Goal: Information Seeking & Learning: Learn about a topic

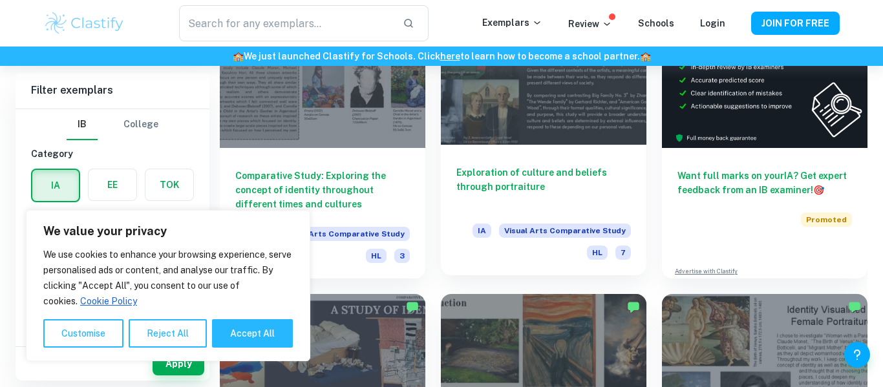
scroll to position [379, 0]
click at [250, 336] on button "Accept All" at bounding box center [252, 333] width 81 height 28
checkbox input "true"
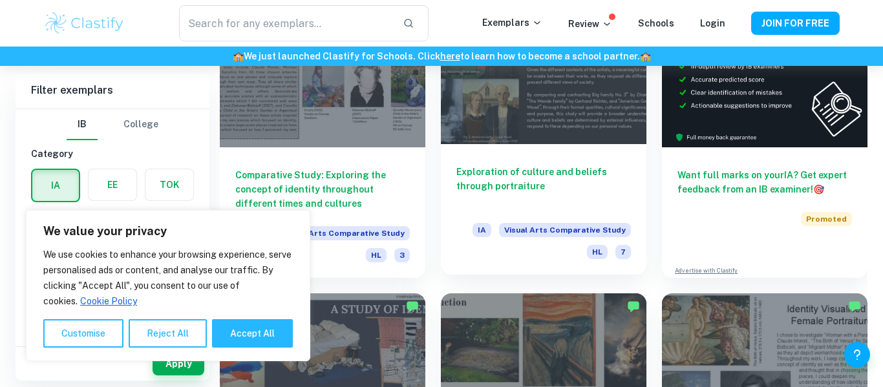
checkbox input "true"
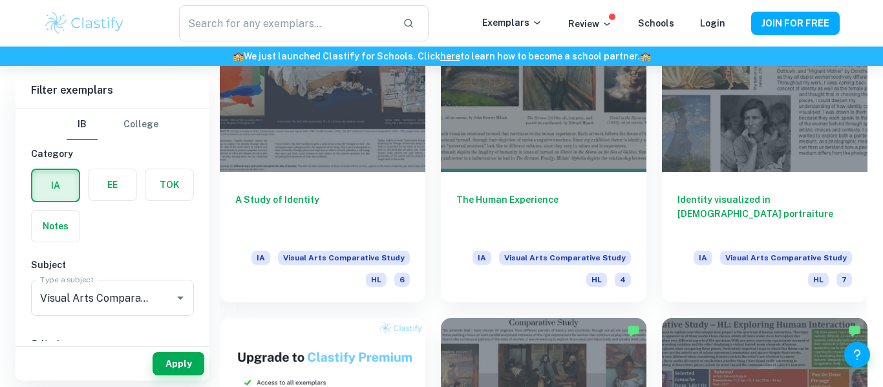
scroll to position [656, 0]
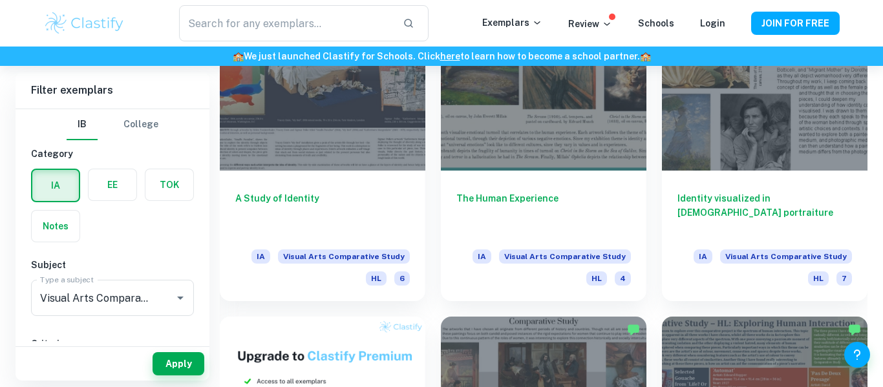
click at [317, 167] on div at bounding box center [323, 93] width 206 height 154
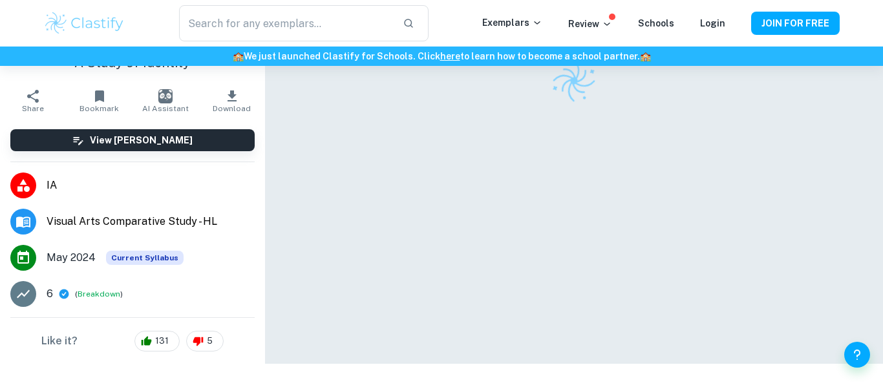
scroll to position [66, 0]
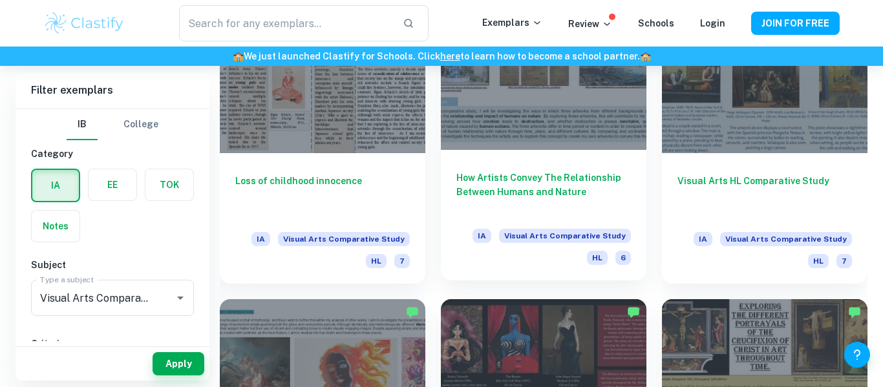
scroll to position [1275, 0]
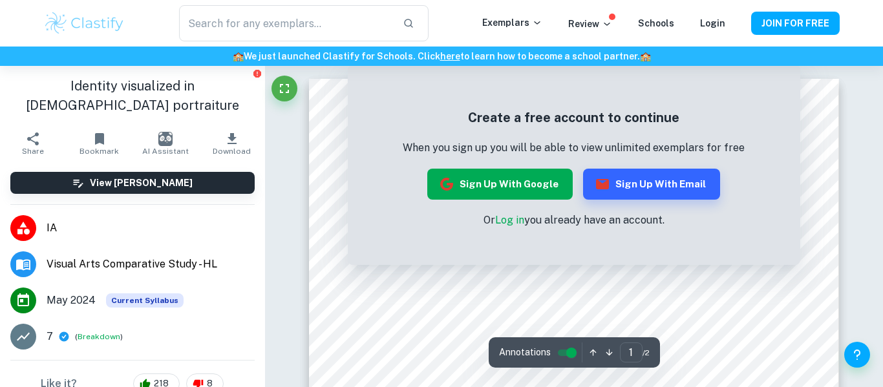
click at [537, 171] on button "Sign up with Google" at bounding box center [499, 184] width 145 height 31
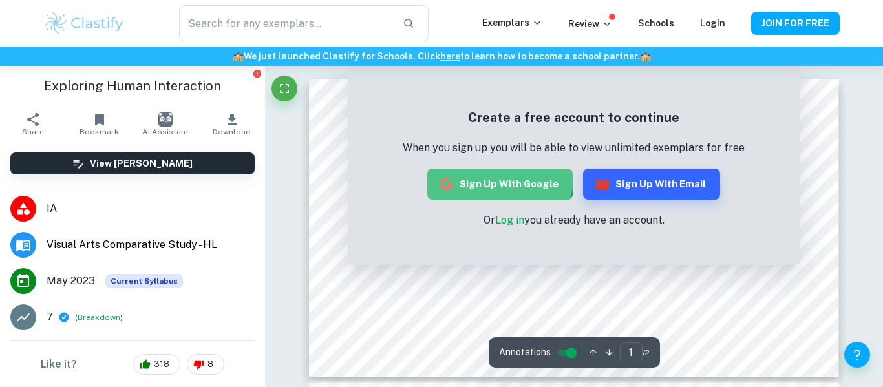
click at [467, 170] on button "Sign up with Google" at bounding box center [499, 184] width 145 height 31
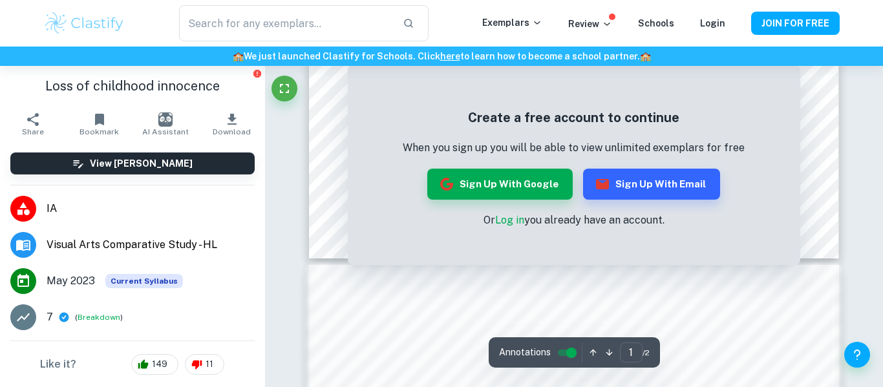
scroll to position [120, 0]
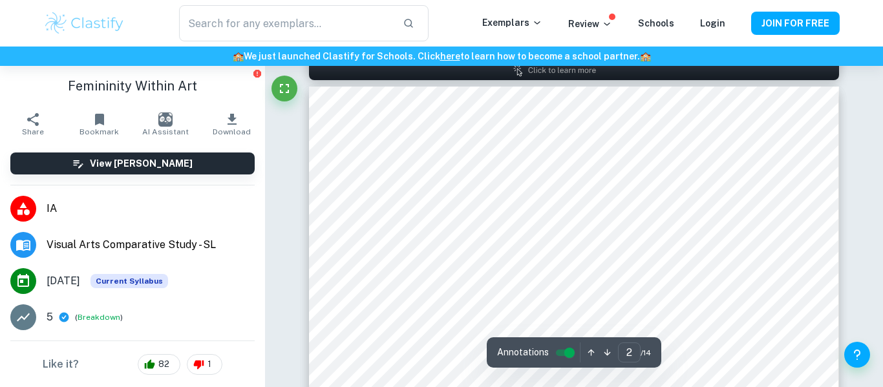
scroll to position [413, 0]
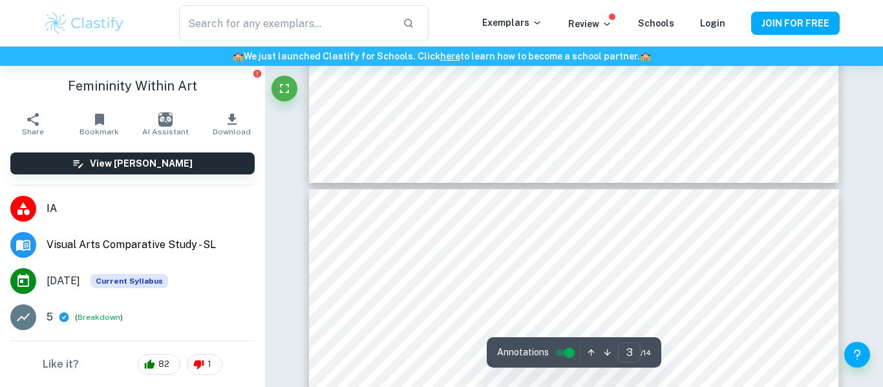
type input "4"
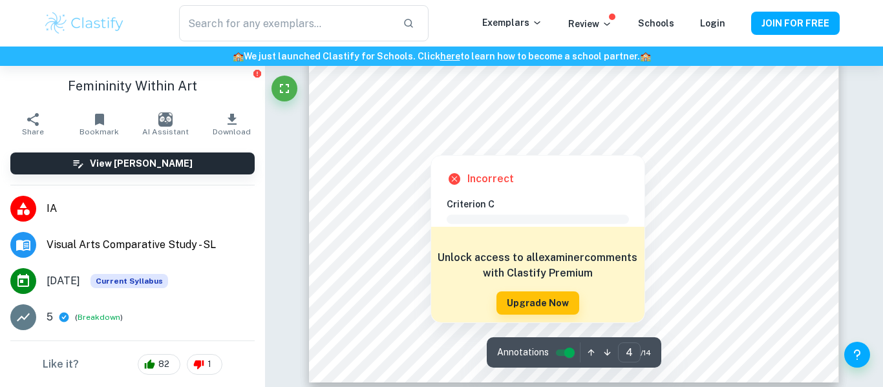
scroll to position [1212, 0]
click at [426, 133] on div at bounding box center [430, 138] width 234 height 10
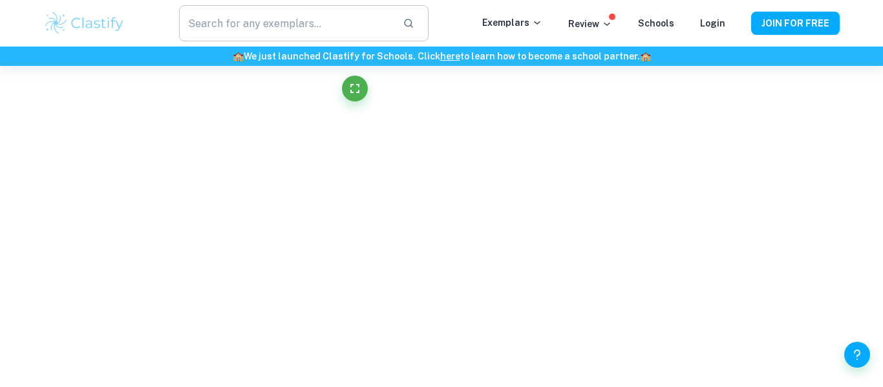
scroll to position [1221, 0]
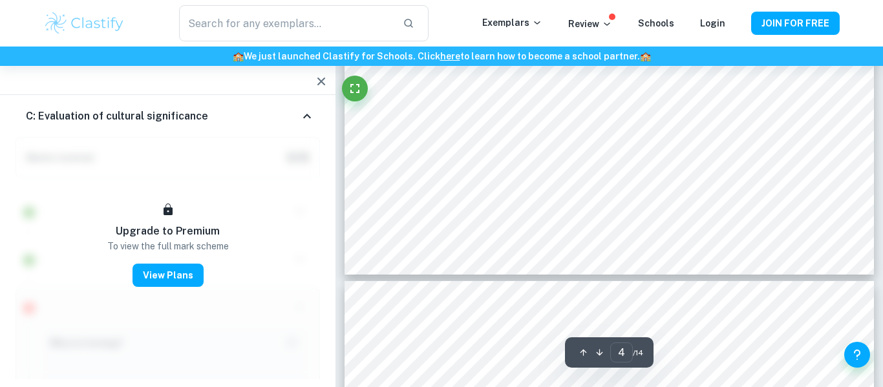
click at [330, 80] on button "button" at bounding box center [321, 82] width 26 height 26
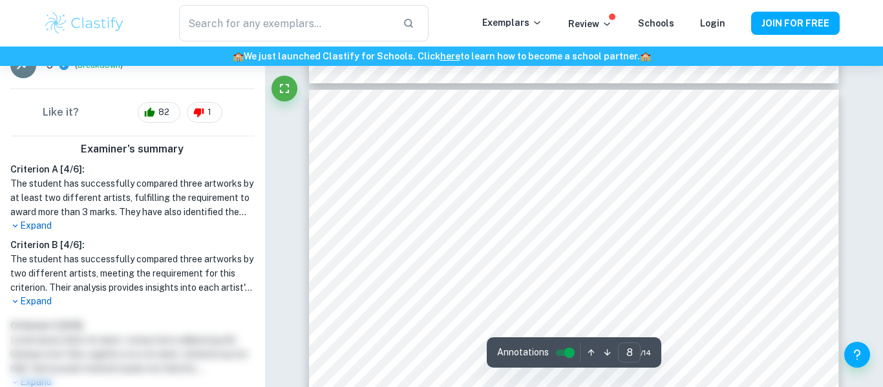
scroll to position [2441, 0]
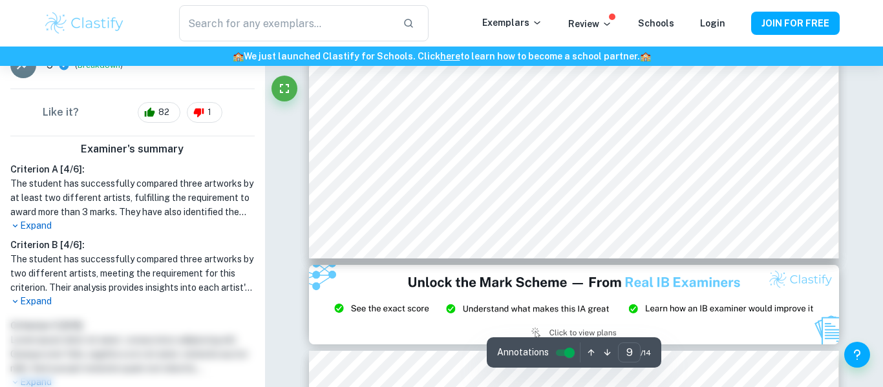
type input "8"
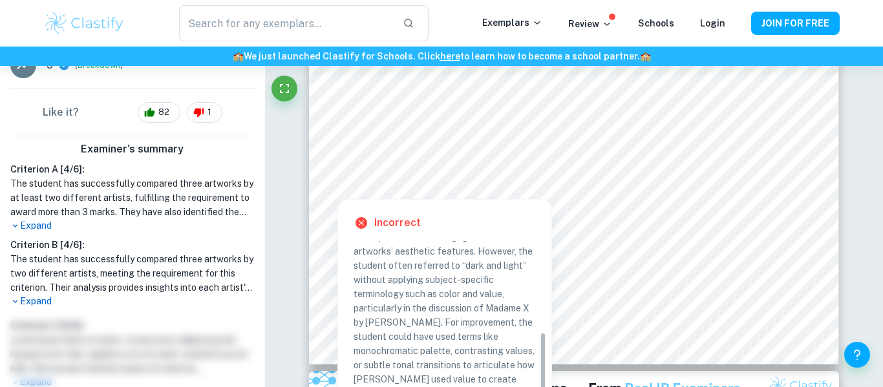
scroll to position [158, 0]
drag, startPoint x: 478, startPoint y: 251, endPoint x: 495, endPoint y: 271, distance: 25.7
click at [495, 271] on p "The student demonstrated a generally informed understanding of formal qualities…" at bounding box center [445, 324] width 182 height 299
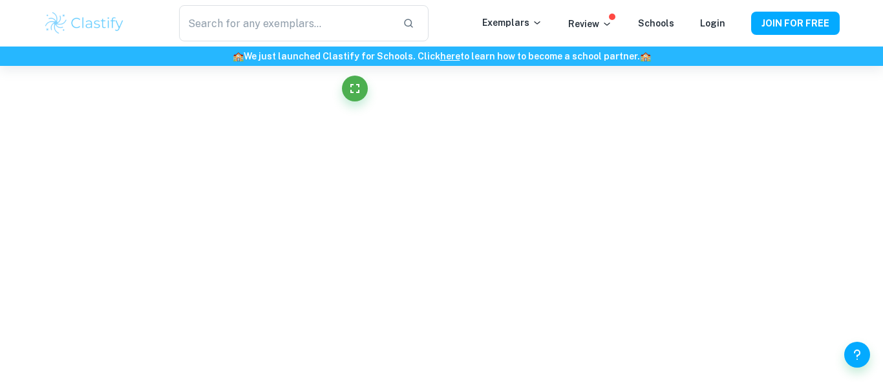
scroll to position [781, 0]
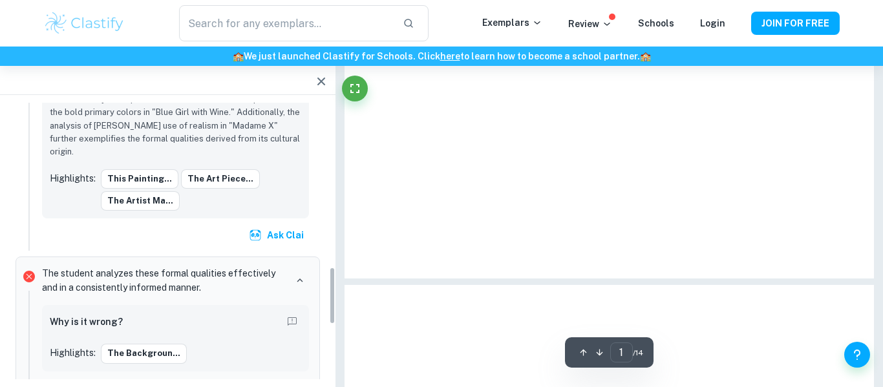
type input "8"
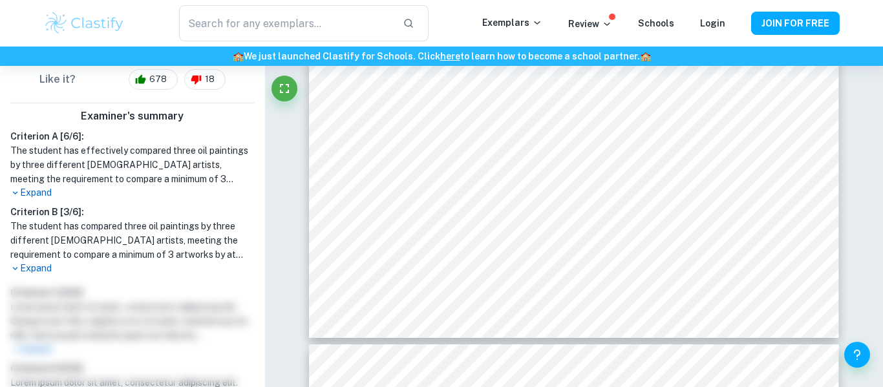
scroll to position [286, 0]
click at [39, 273] on p "Expand" at bounding box center [132, 268] width 244 height 14
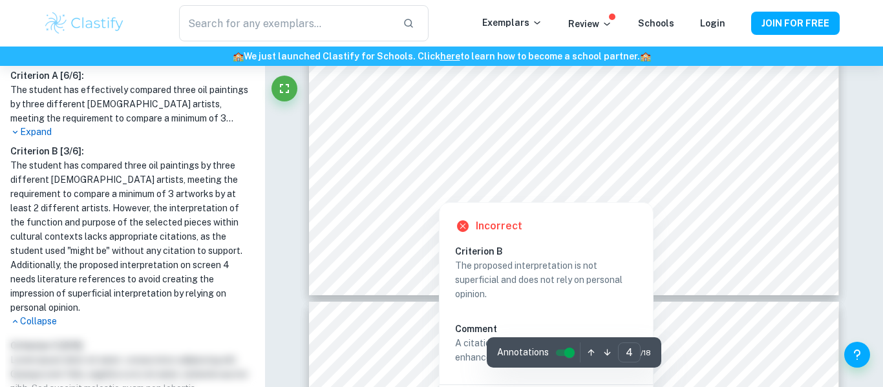
scroll to position [1164, 0]
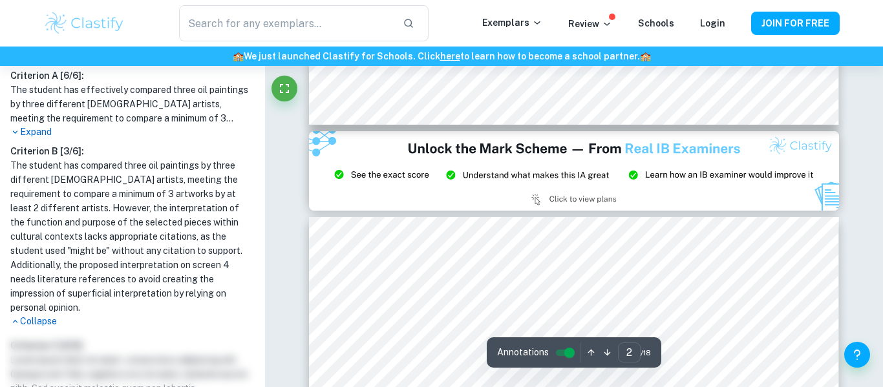
type input "3"
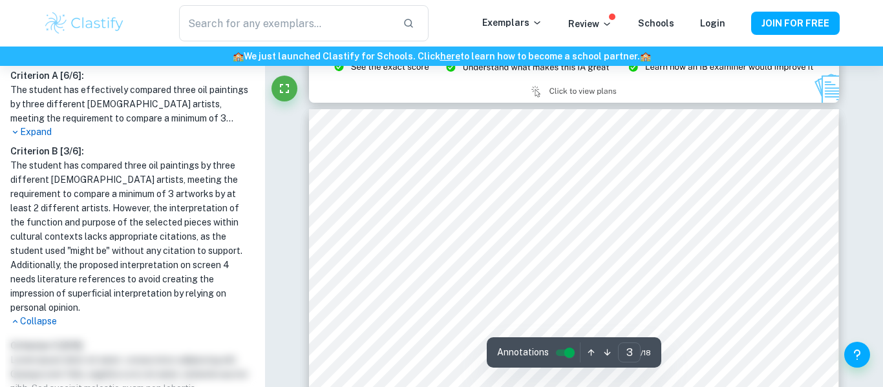
scroll to position [748, 0]
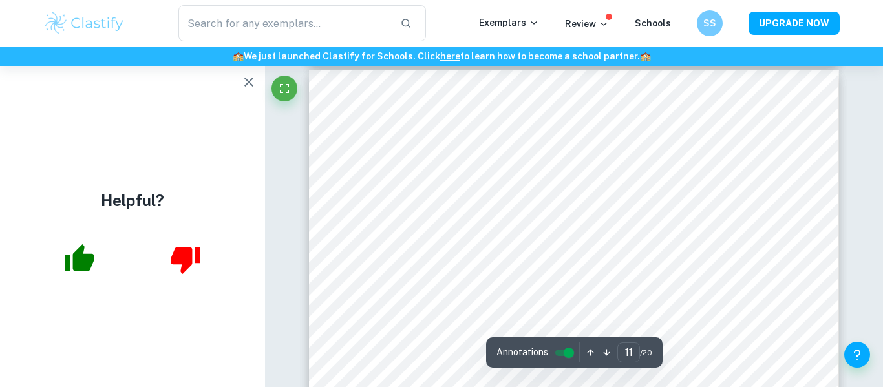
scroll to position [4078, 0]
type input "10"
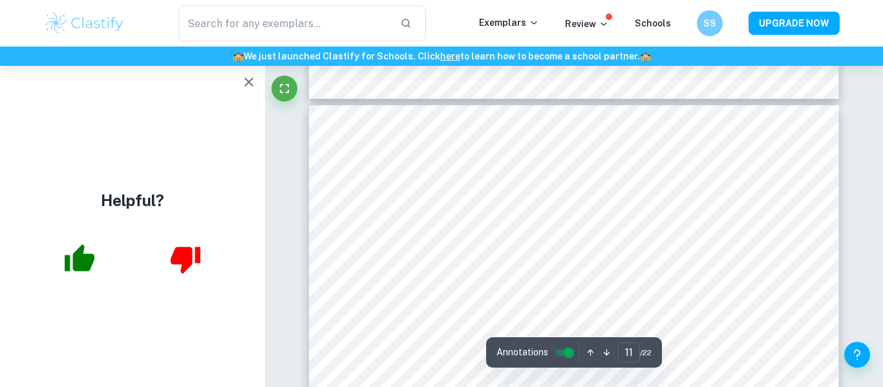
scroll to position [3278, 0]
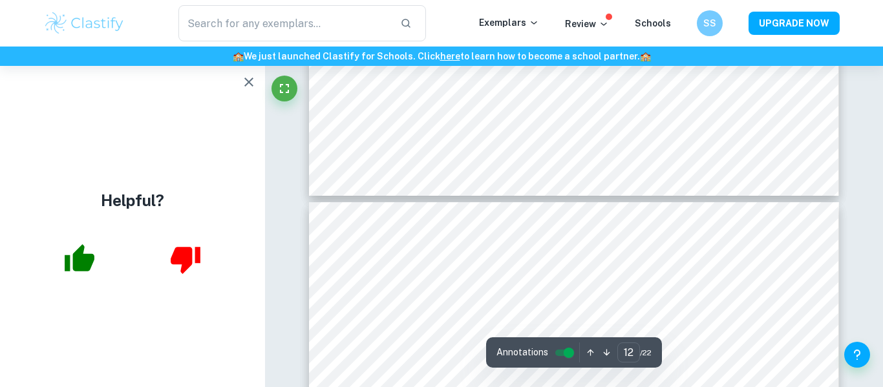
type input "11"
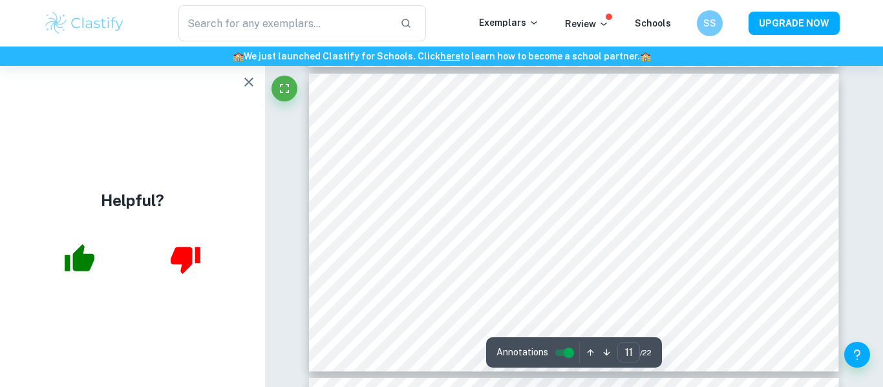
scroll to position [3307, 0]
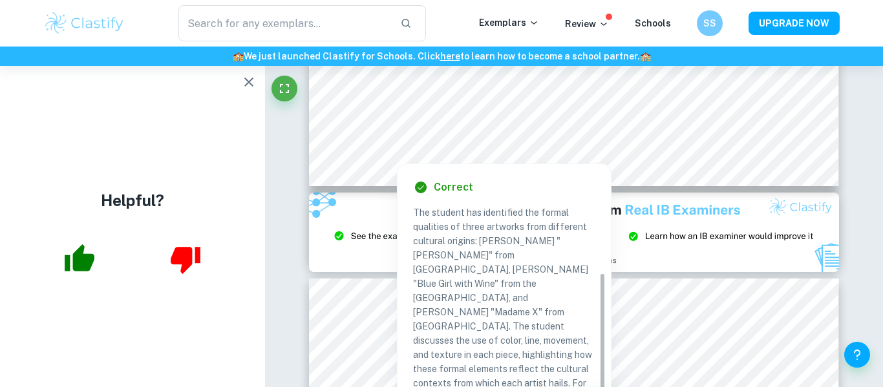
scroll to position [155, 0]
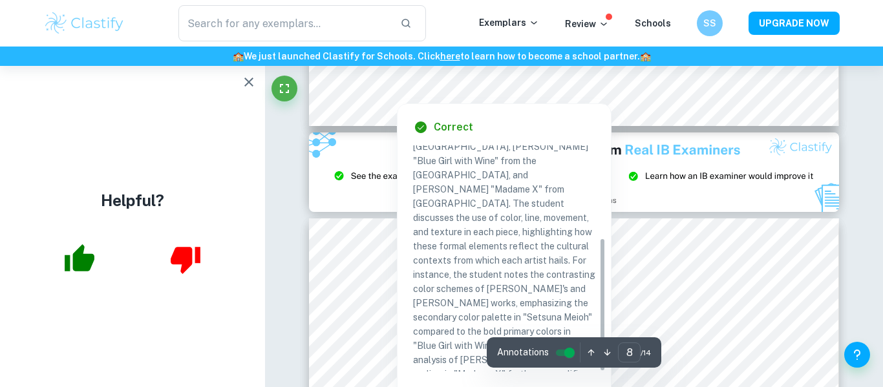
type input "9"
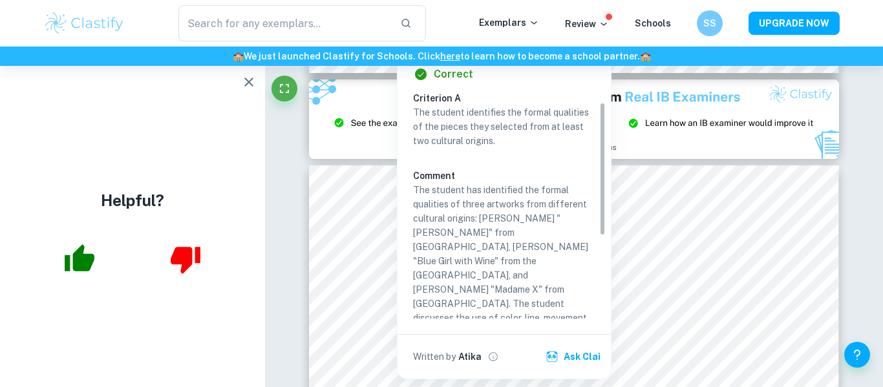
scroll to position [0, 0]
click at [597, 205] on div "The student identifies the formal qualities of the pieces they selected from at…" at bounding box center [509, 309] width 193 height 405
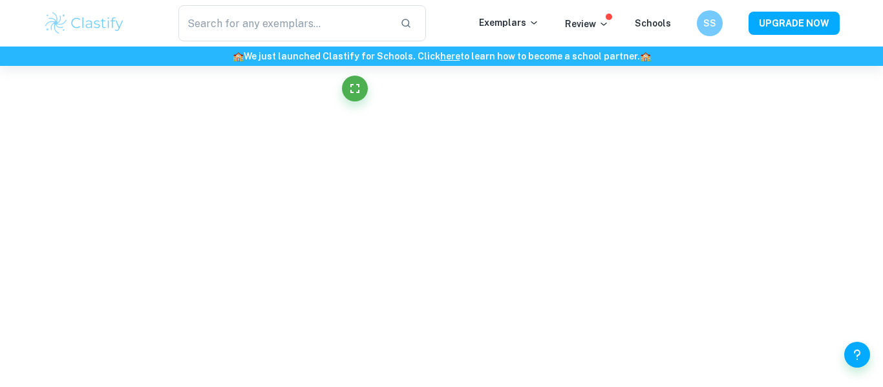
scroll to position [434, 0]
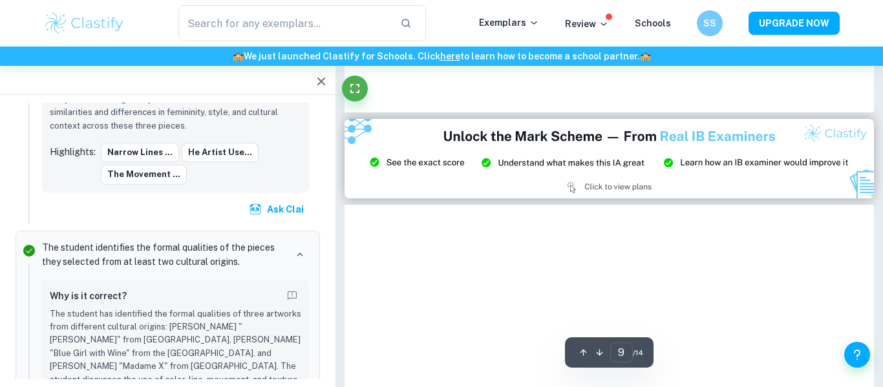
type input "8"
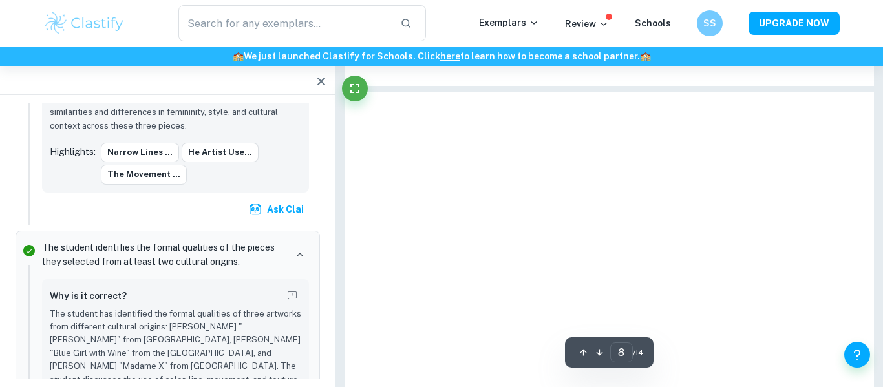
scroll to position [2308, 0]
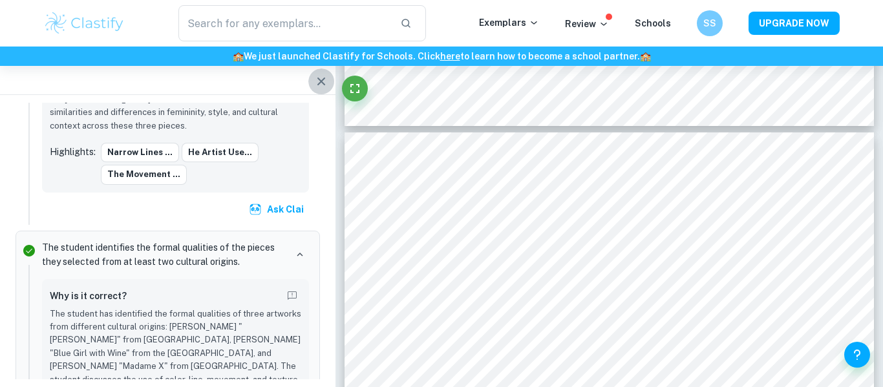
click at [311, 81] on button "button" at bounding box center [321, 82] width 26 height 26
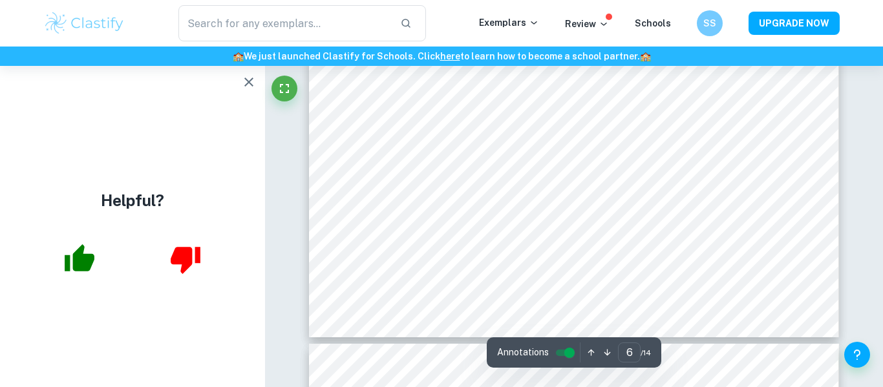
scroll to position [1932, 0]
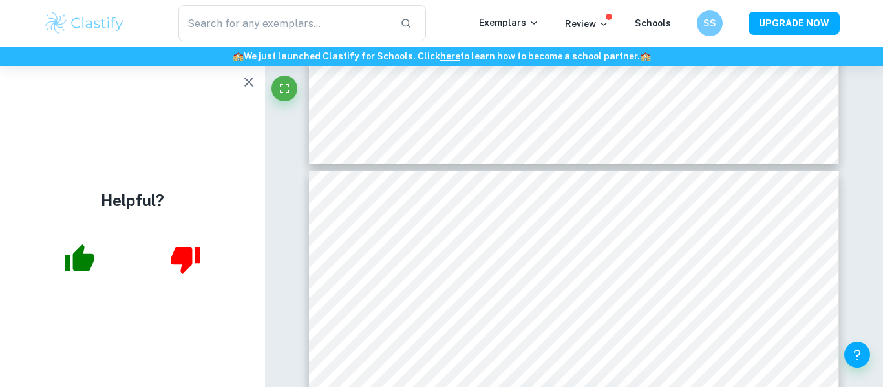
type input "7"
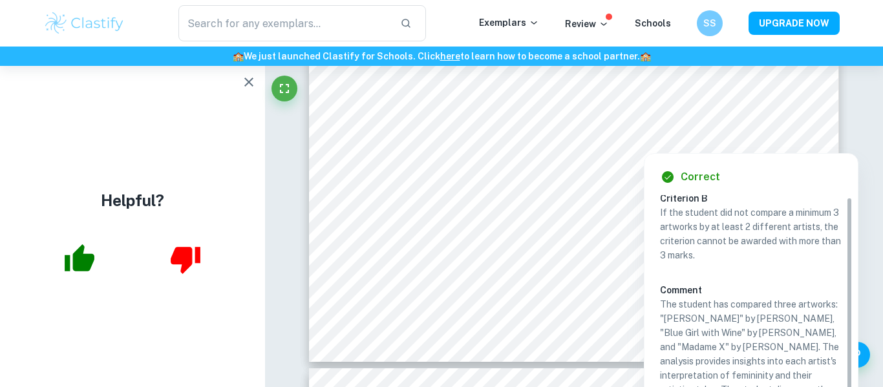
scroll to position [0, 0]
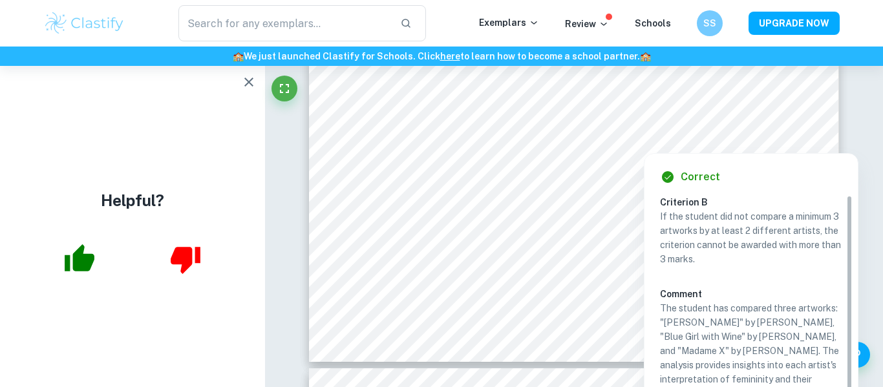
click at [763, 232] on p "If the student did not compare a minimum 3 artworks by at least 2 different art…" at bounding box center [751, 237] width 182 height 57
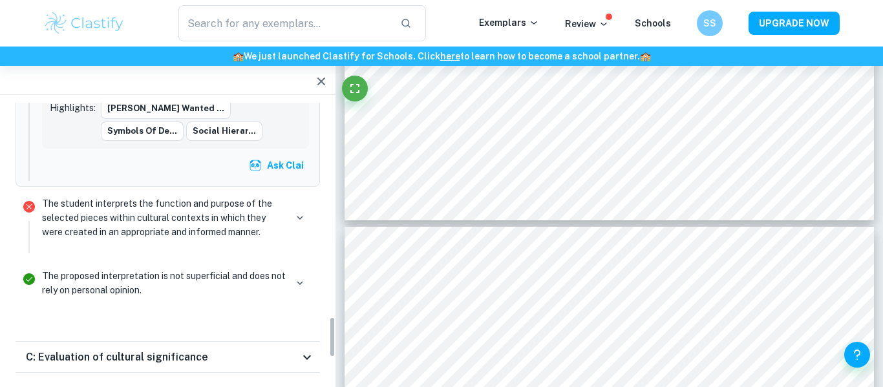
scroll to position [1453, 0]
click at [302, 213] on icon "button" at bounding box center [300, 219] width 12 height 12
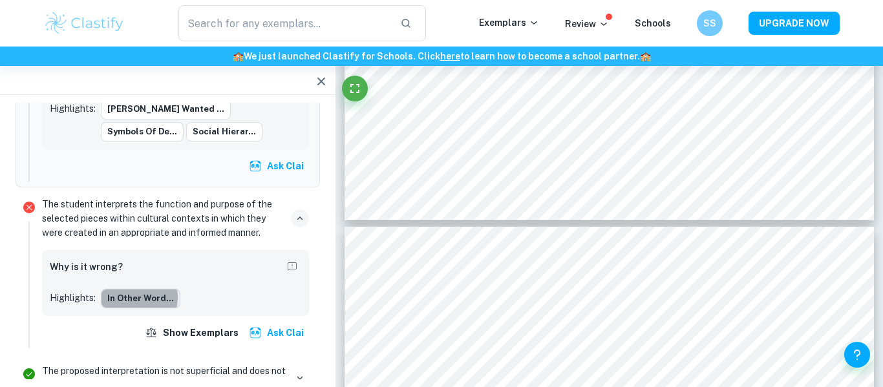
click at [124, 289] on button "In other word..." at bounding box center [141, 298] width 80 height 19
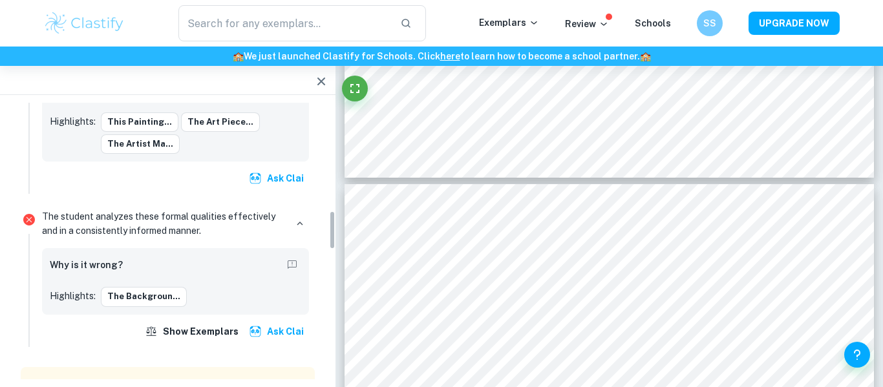
scroll to position [839, 0]
click at [121, 286] on button "The backgroun..." at bounding box center [144, 295] width 86 height 19
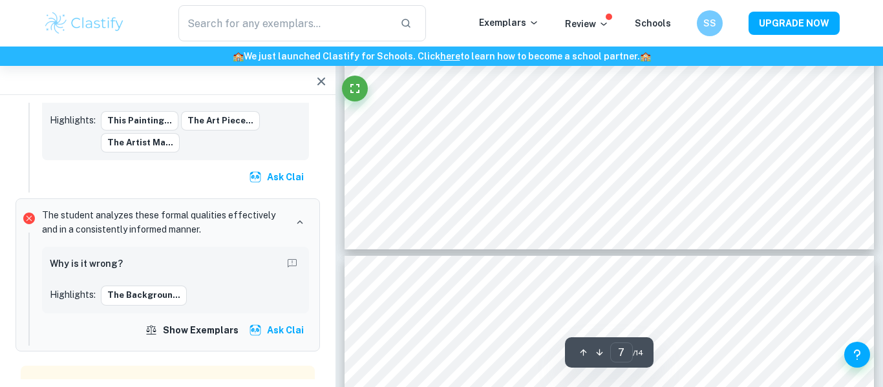
type input "8"
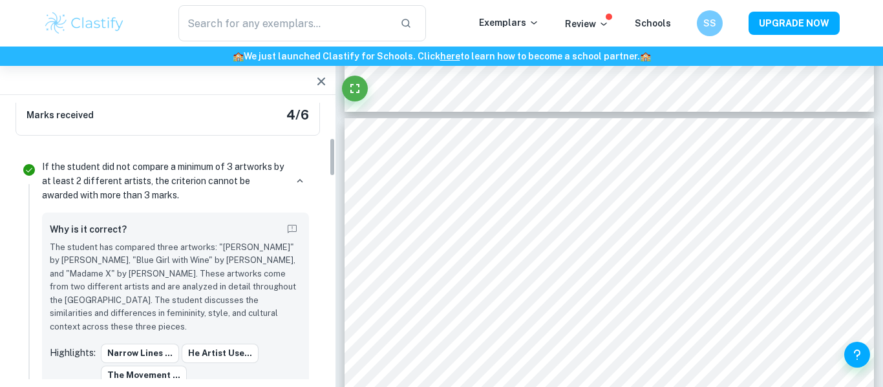
scroll to position [232, 0]
click at [220, 261] on p "The student has compared three artworks: "Setsuna Meioh" by Naoko Takeuchi, "Bl…" at bounding box center [175, 288] width 251 height 92
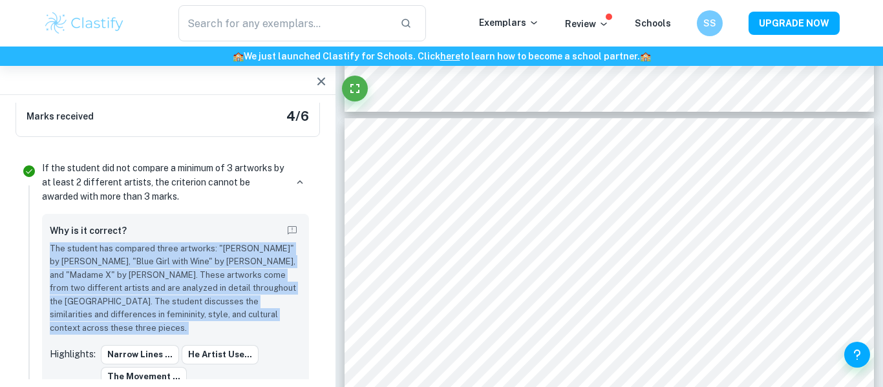
click at [220, 261] on p "The student has compared three artworks: "Setsuna Meioh" by Naoko Takeuchi, "Bl…" at bounding box center [175, 288] width 251 height 92
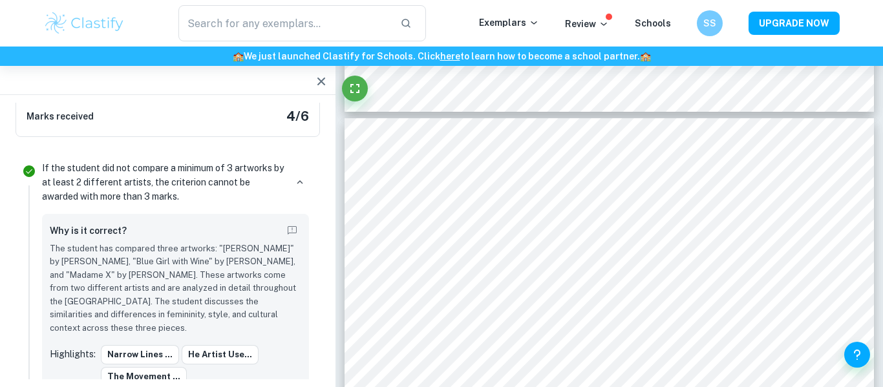
click at [220, 261] on p "The student has compared three artworks: "Setsuna Meioh" by Naoko Takeuchi, "Bl…" at bounding box center [175, 288] width 251 height 92
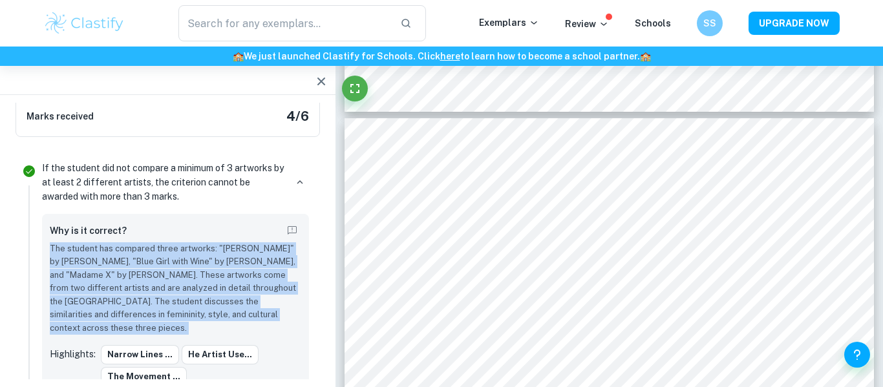
click at [95, 235] on h6 "Why is it correct?" at bounding box center [88, 231] width 77 height 14
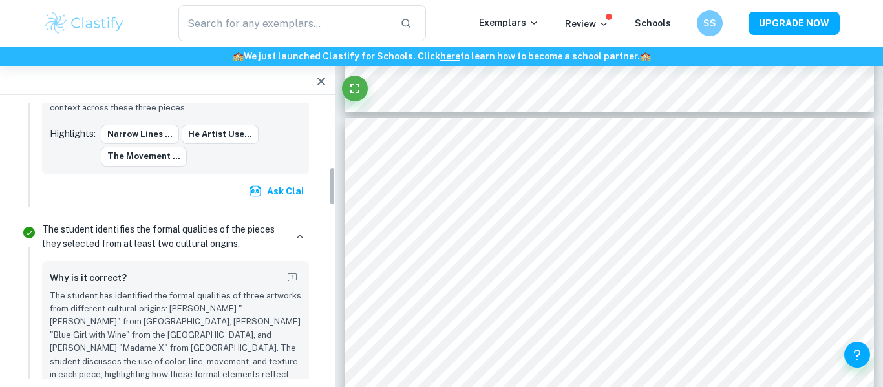
scroll to position [456, 0]
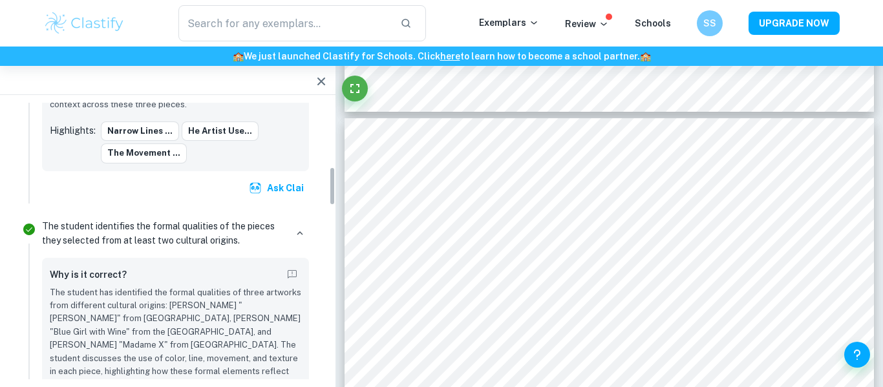
click at [147, 227] on p "The student identifies the formal qualities of the pieces they selected from at…" at bounding box center [164, 233] width 244 height 28
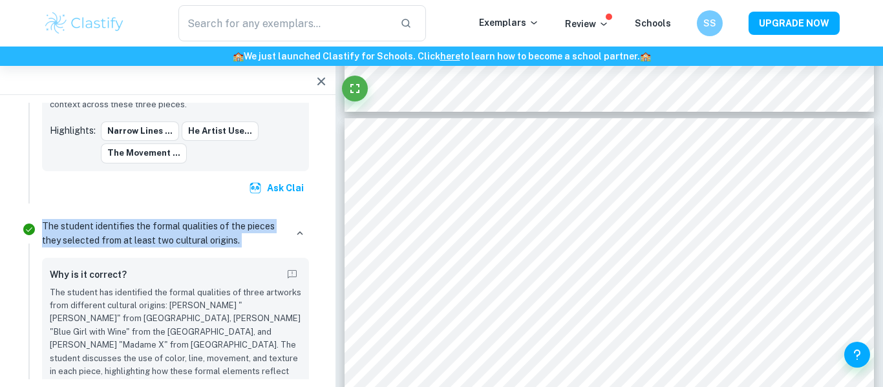
click at [147, 227] on p "The student identifies the formal qualities of the pieces they selected from at…" at bounding box center [164, 233] width 244 height 28
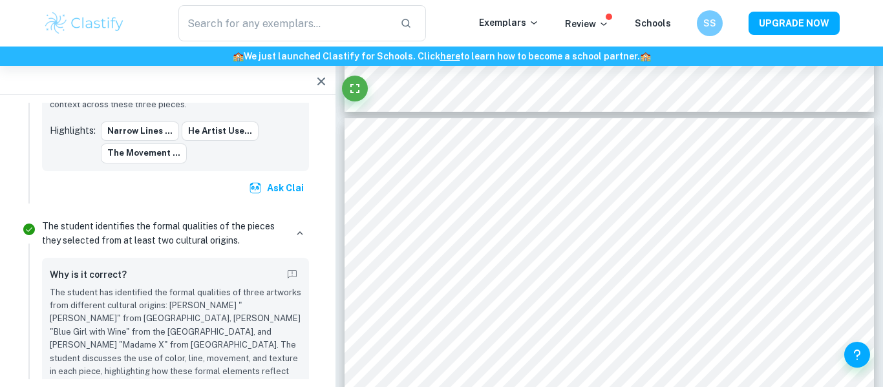
click at [147, 227] on p "The student identifies the formal qualities of the pieces they selected from at…" at bounding box center [164, 233] width 244 height 28
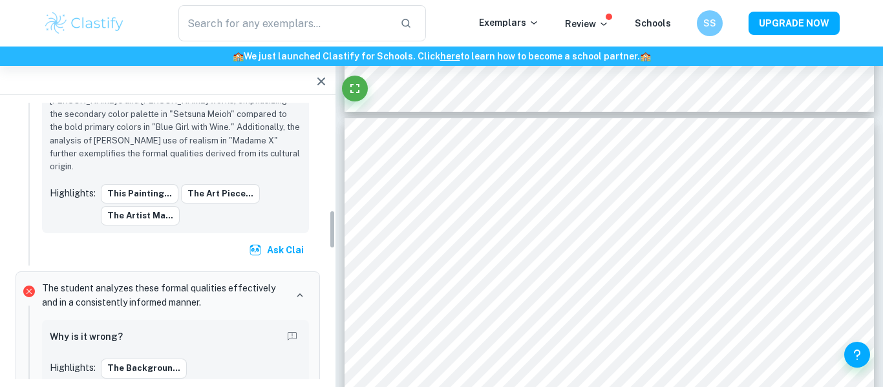
scroll to position [767, 0]
click at [153, 280] on p "The student analyzes these formal qualities effectively and in a consistently i…" at bounding box center [164, 294] width 244 height 28
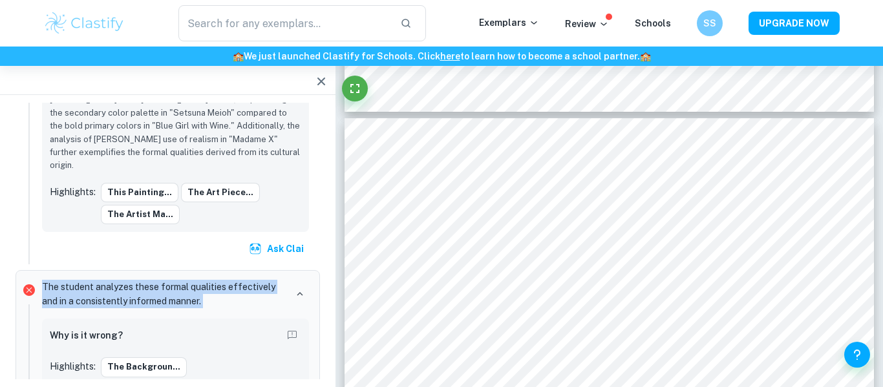
click at [153, 280] on p "The student analyzes these formal qualities effectively and in a consistently i…" at bounding box center [164, 294] width 244 height 28
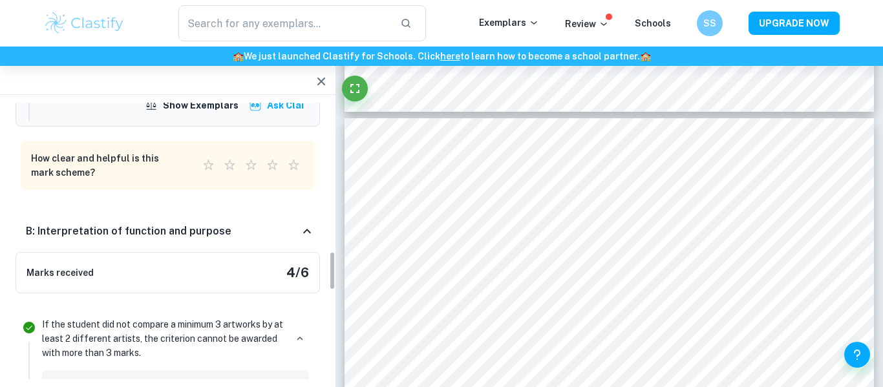
scroll to position [1059, 0]
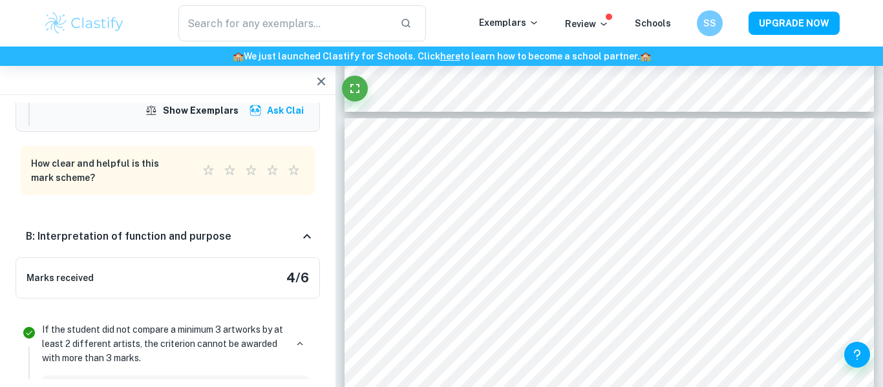
click at [309, 229] on icon at bounding box center [307, 237] width 16 height 16
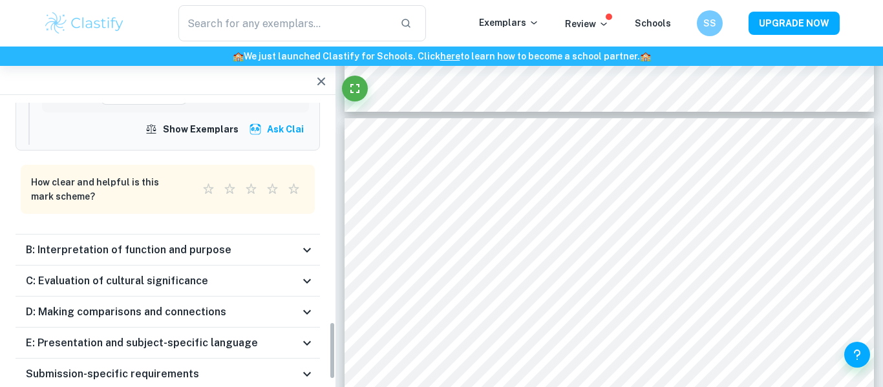
click at [309, 235] on div "B: Interpretation of function and purpose" at bounding box center [168, 250] width 304 height 31
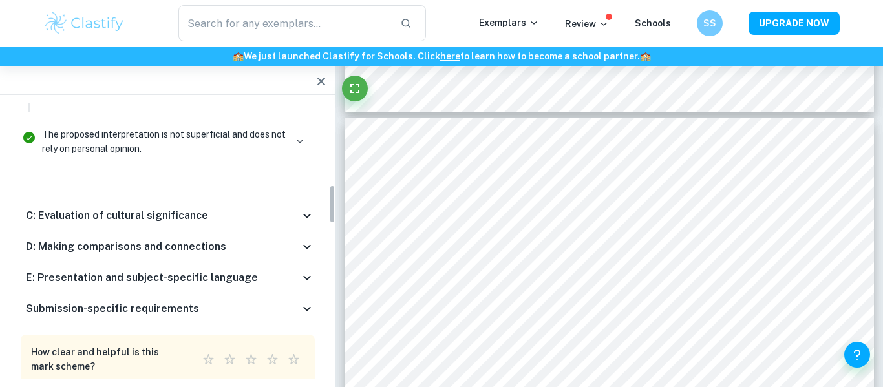
scroll to position [0, 0]
